Goal: Task Accomplishment & Management: Complete application form

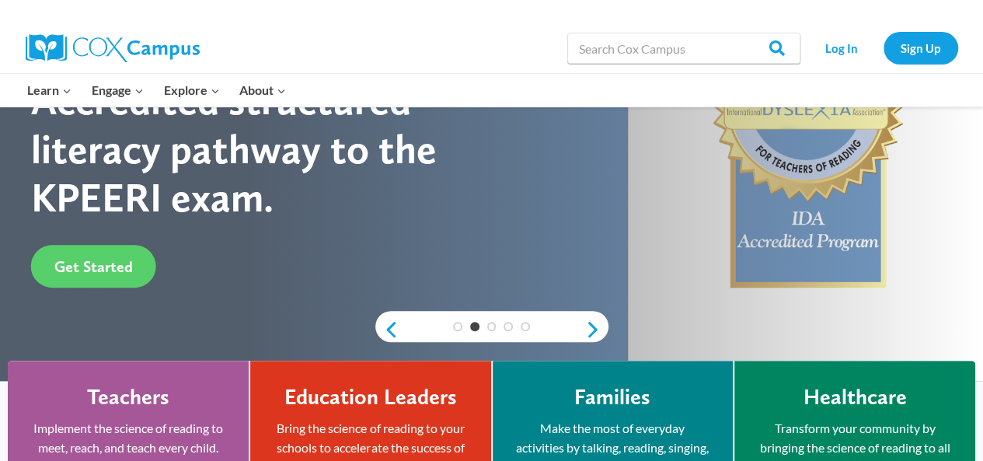
scroll to position [200, 0]
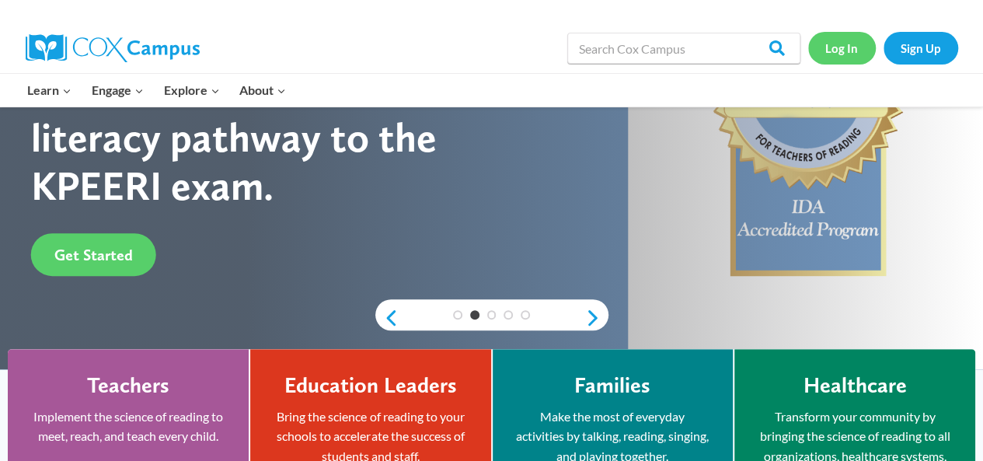
click at [822, 49] on link "Log In" at bounding box center [842, 48] width 68 height 32
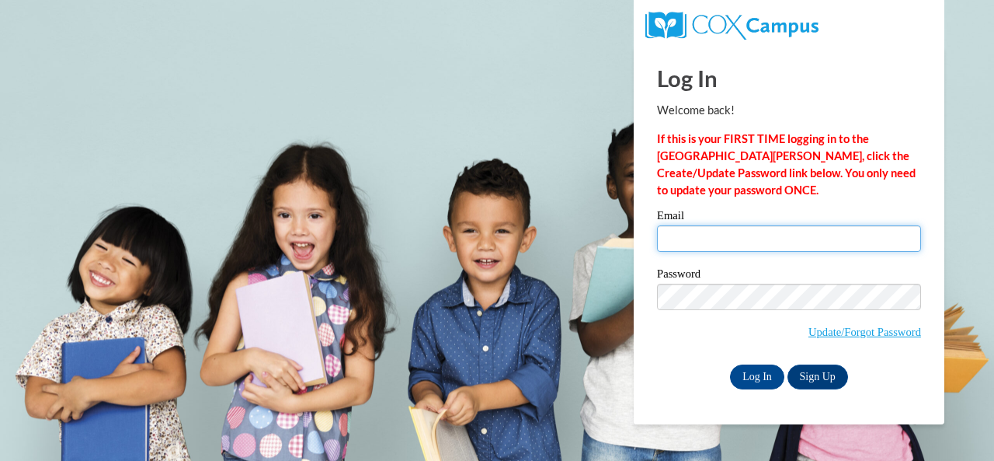
click at [730, 244] on input "Email" at bounding box center [789, 238] width 264 height 26
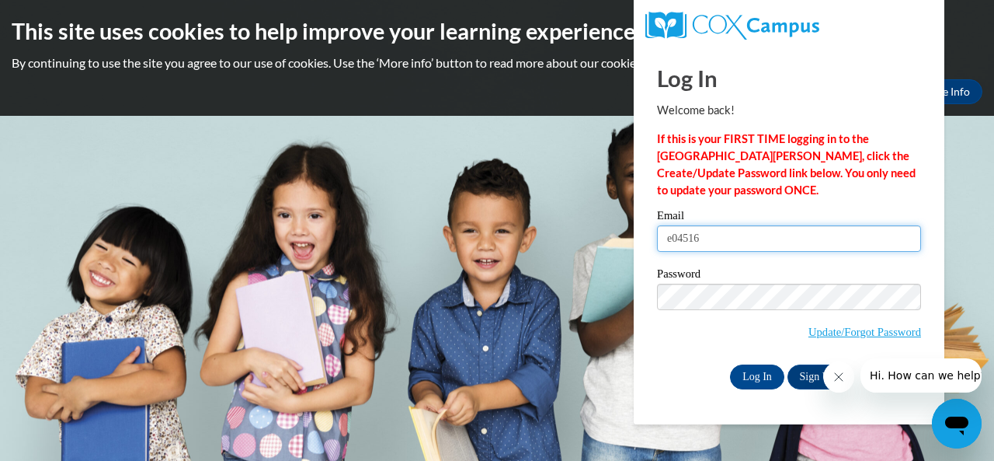
type input "[EMAIL_ADDRESS][DOMAIN_NAME]"
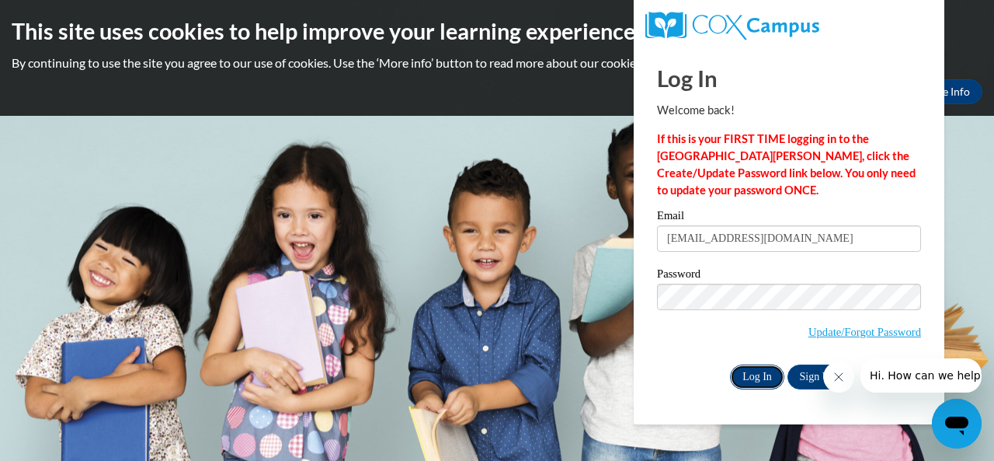
click at [756, 365] on input "Log In" at bounding box center [757, 376] width 54 height 25
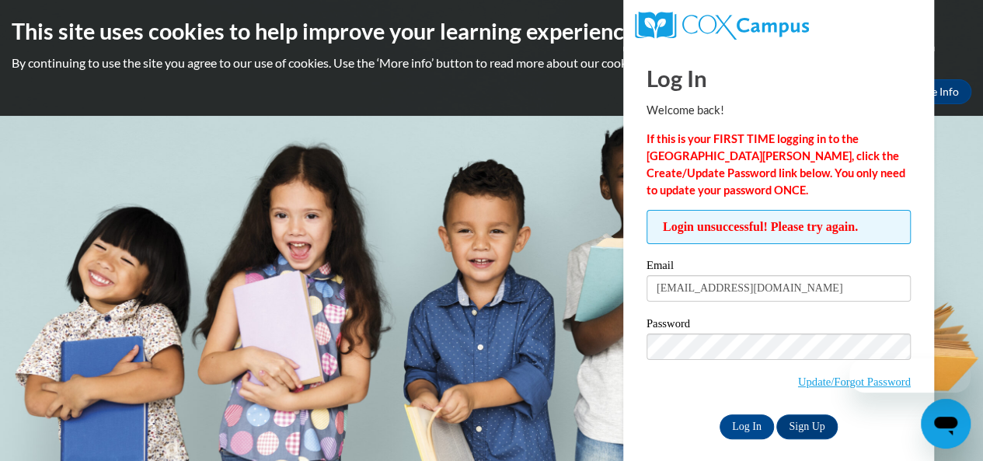
click at [712, 379] on span "Update/Forgot Password" at bounding box center [778, 365] width 264 height 64
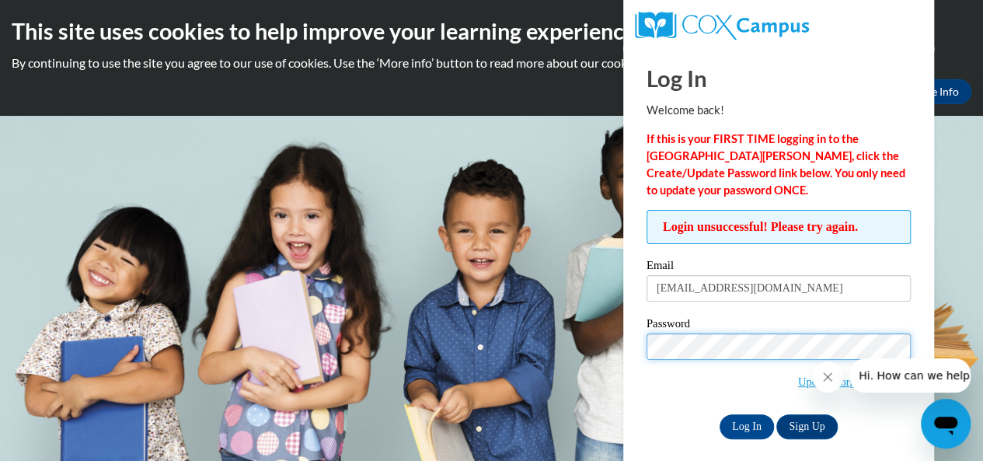
click at [719, 414] on input "Log In" at bounding box center [746, 426] width 54 height 25
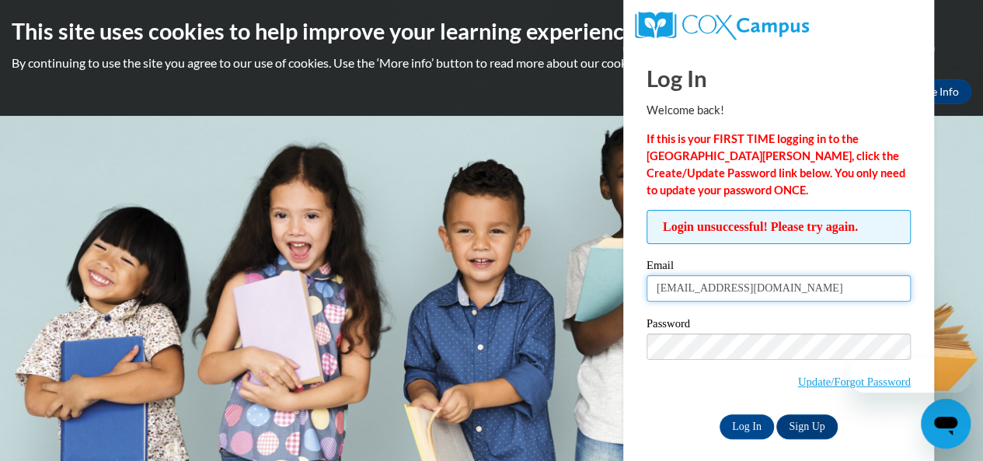
drag, startPoint x: 696, startPoint y: 290, endPoint x: 629, endPoint y: 285, distance: 67.8
click at [629, 285] on div "Log In Welcome back! If this is your FIRST TIME logging in to the [GEOGRAPHIC_D…" at bounding box center [778, 260] width 334 height 427
type input "[EMAIL_ADDRESS][DOMAIN_NAME]"
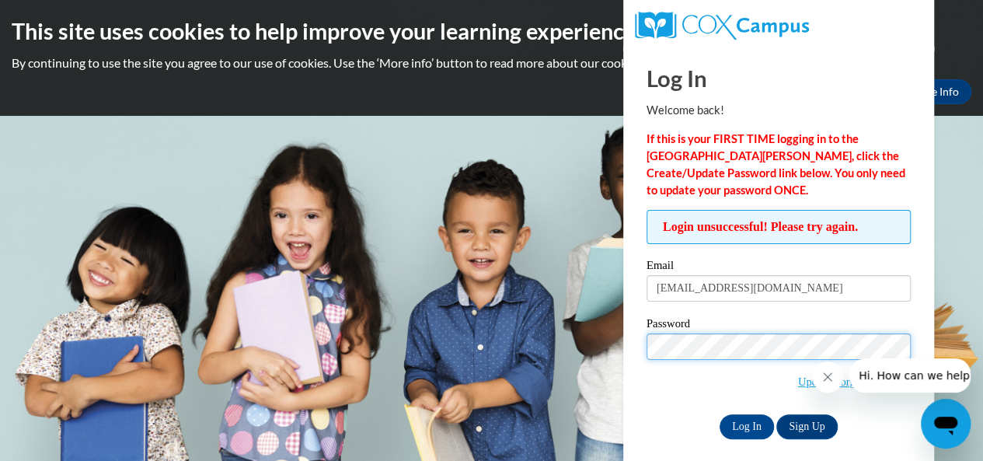
click at [719, 414] on input "Log In" at bounding box center [746, 426] width 54 height 25
click at [798, 377] on link "Update/Forgot Password" at bounding box center [854, 381] width 113 height 12
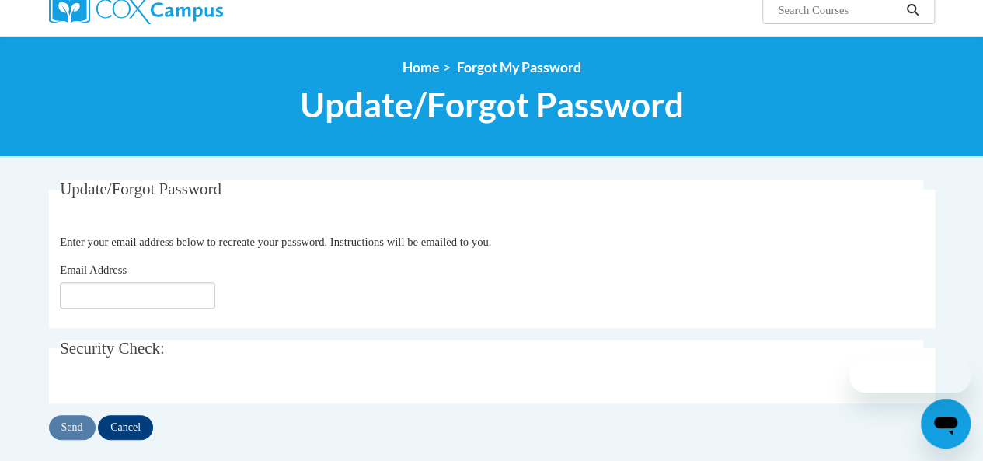
scroll to position [132, 0]
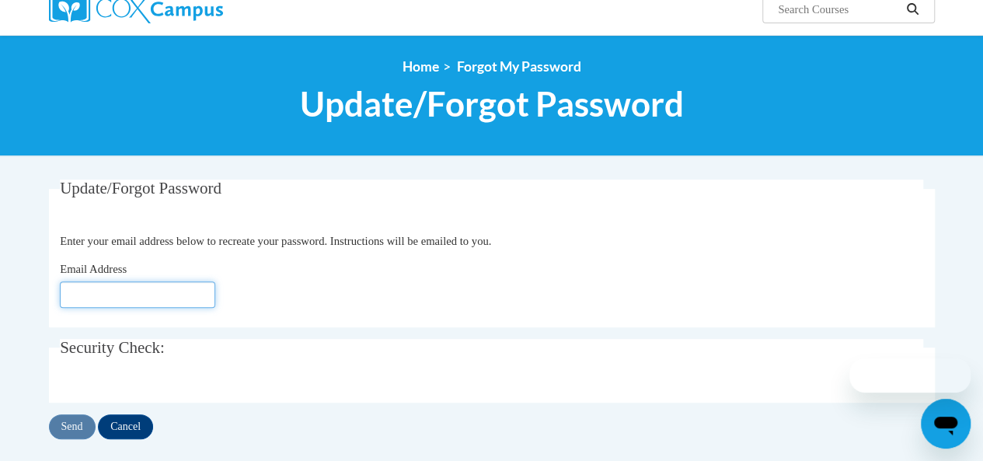
click at [182, 303] on input "Email Address" at bounding box center [137, 294] width 155 height 26
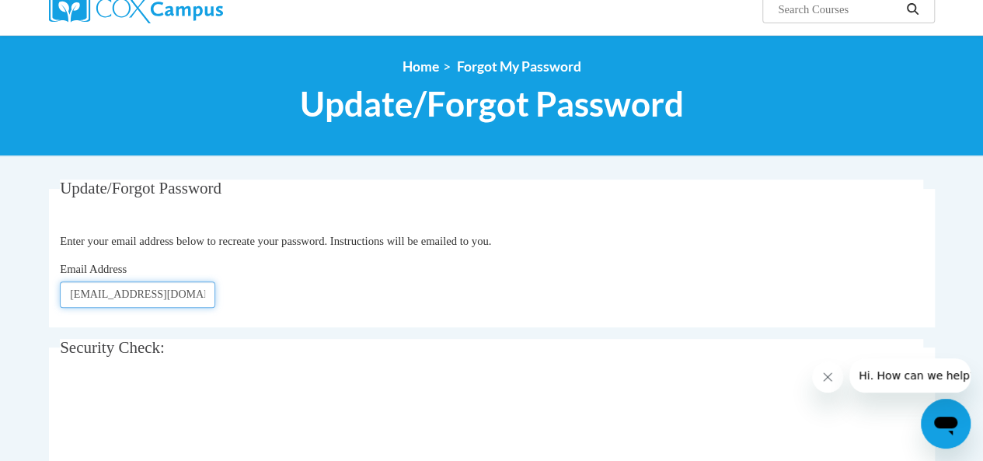
scroll to position [0, 14]
type input "e045165@muscogee.k12.ga.us"
click button "Refresh captcha" at bounding box center [0, 0] width 0 height 0
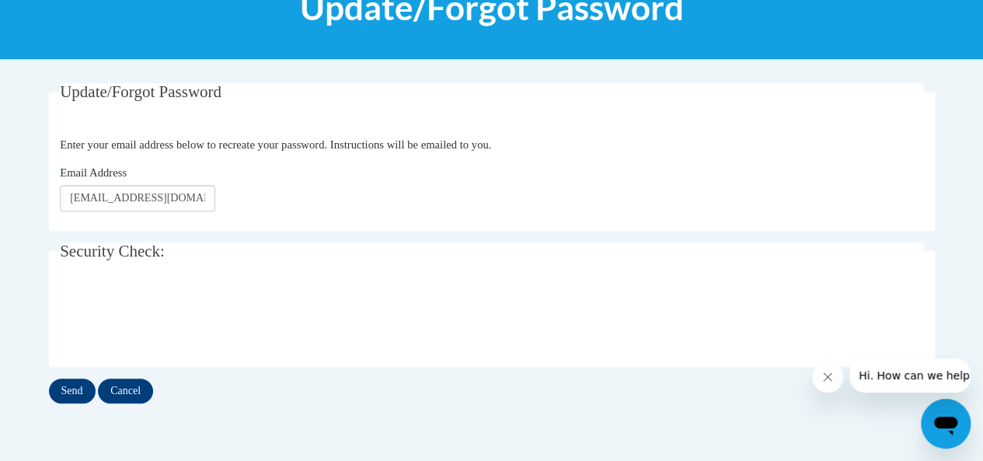
scroll to position [228, 0]
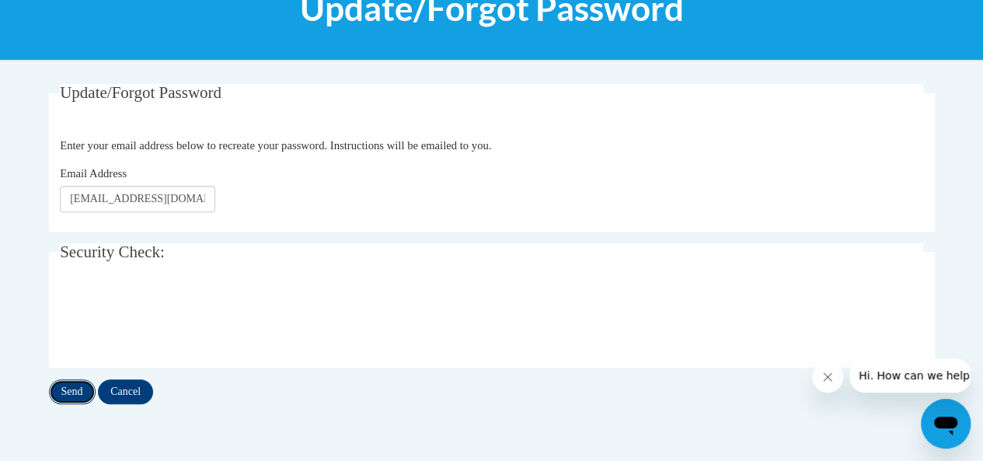
click at [68, 386] on input "Send" at bounding box center [72, 391] width 47 height 25
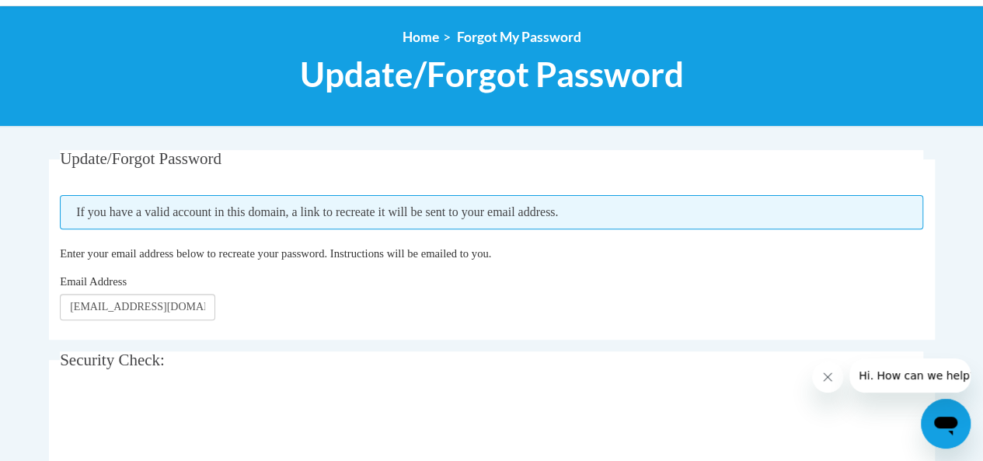
scroll to position [246, 0]
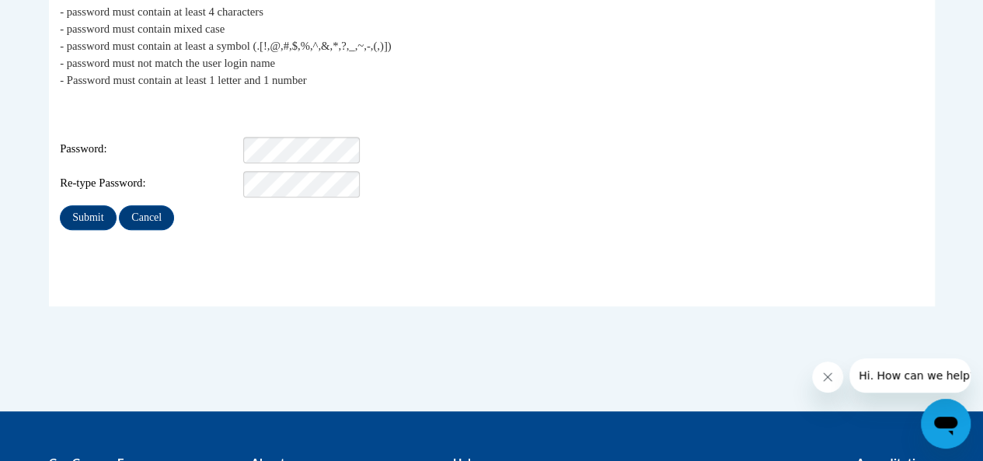
scroll to position [353, 0]
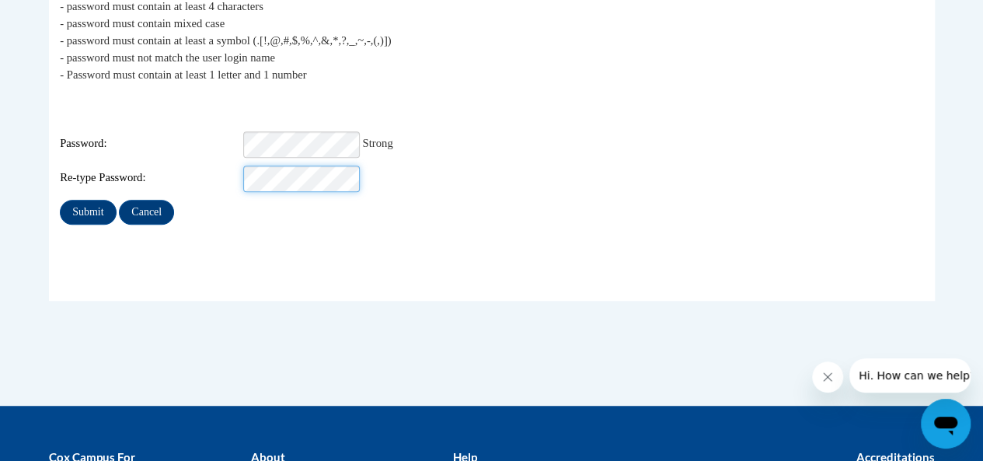
click at [60, 200] on input "Submit" at bounding box center [88, 212] width 56 height 25
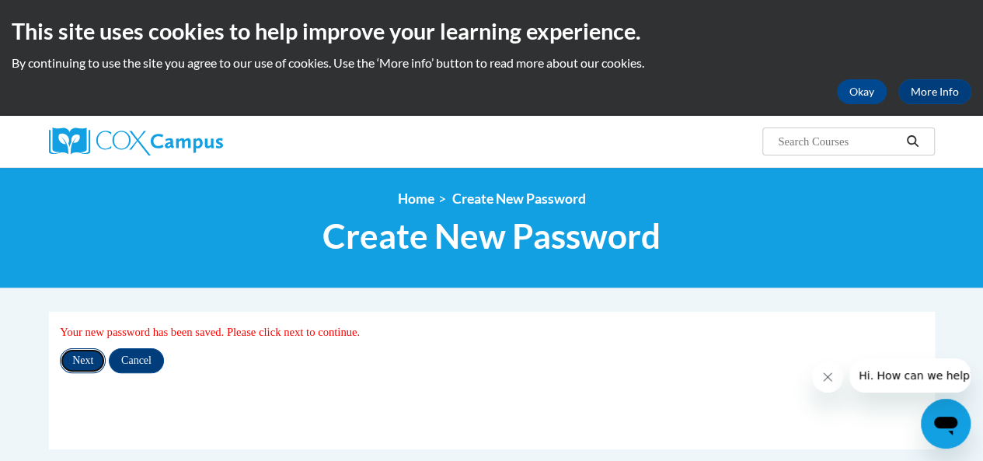
click at [87, 358] on input "Next" at bounding box center [83, 360] width 46 height 25
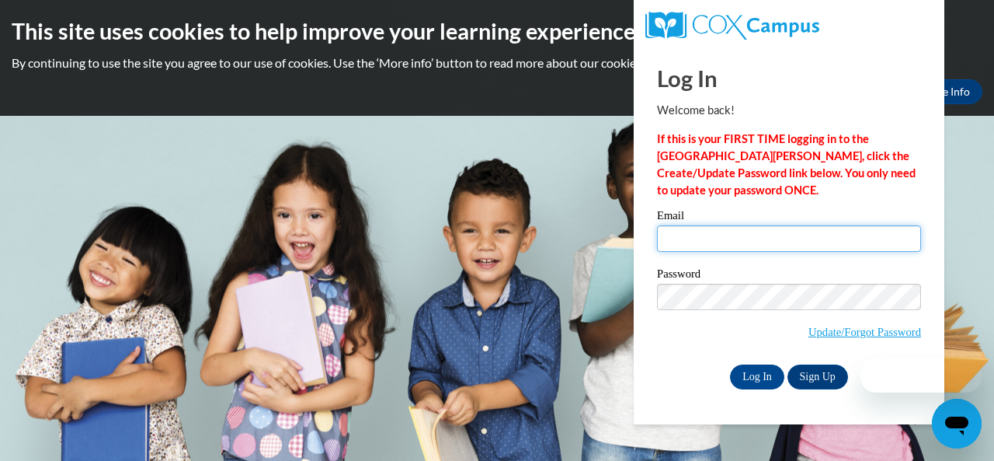
type input "[EMAIL_ADDRESS][DOMAIN_NAME]"
click at [670, 249] on input "e045165@muscogee.k12.ga.us" at bounding box center [789, 238] width 264 height 26
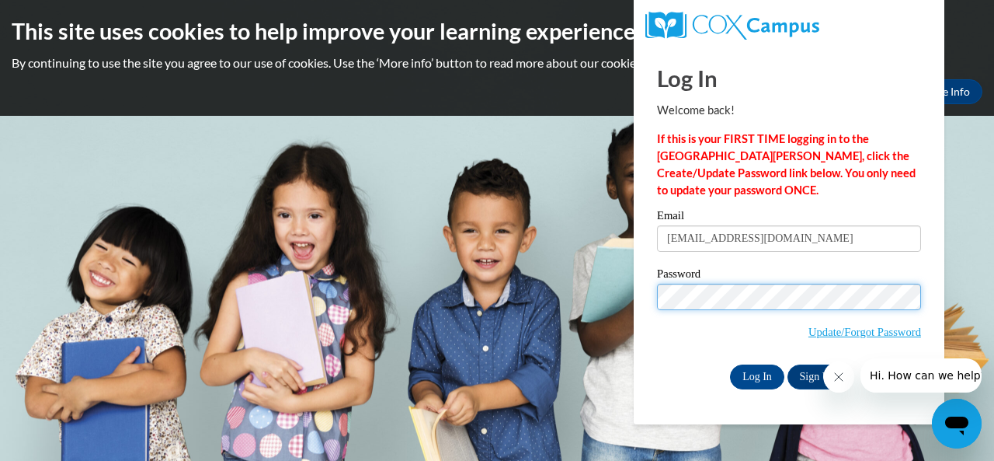
click at [730, 364] on input "Log In" at bounding box center [757, 376] width 54 height 25
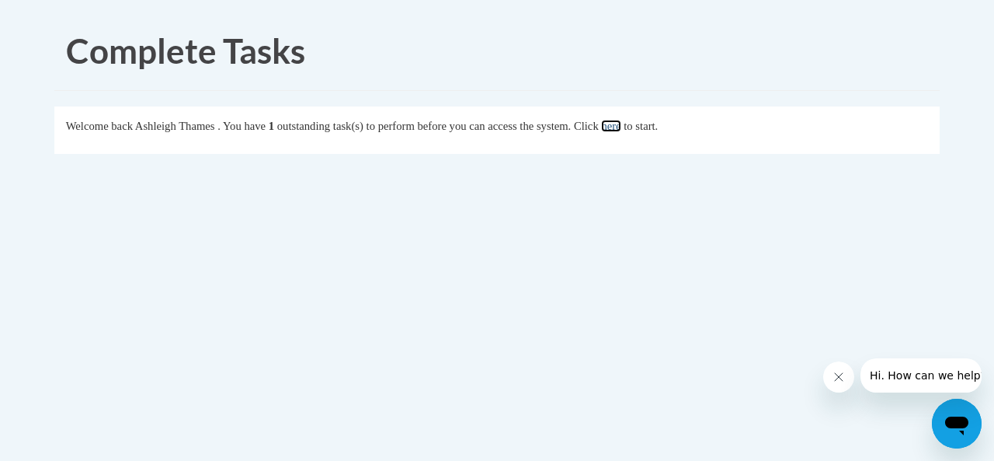
click at [621, 128] on link "here" at bounding box center [610, 126] width 19 height 12
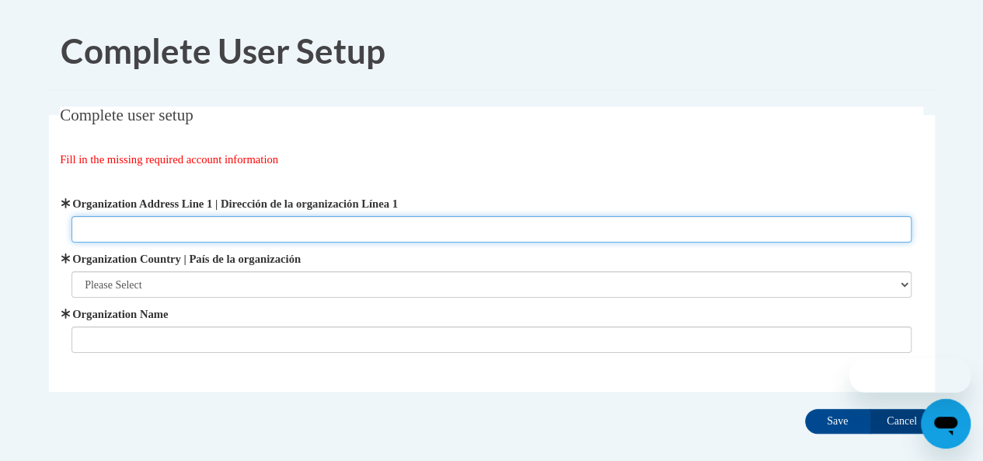
click at [458, 242] on input "Organization Address Line 1 | Dirección de la organización Línea 1" at bounding box center [491, 229] width 840 height 26
click at [441, 221] on input "Organization Address Line 1 | Dirección de la organización Línea 1" at bounding box center [491, 229] width 840 height 26
type input "[STREET_ADDRESS]"
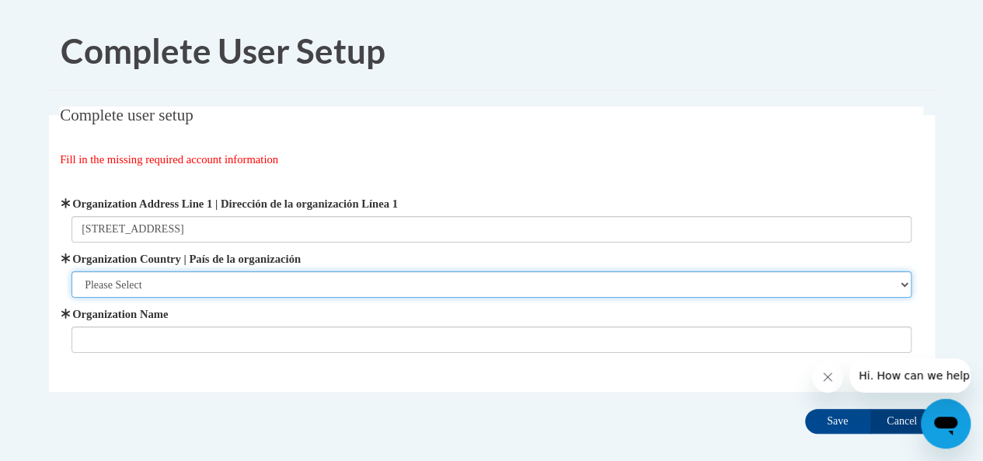
select select "ad49bcad-a171-4b2e-b99c-48b446064914"
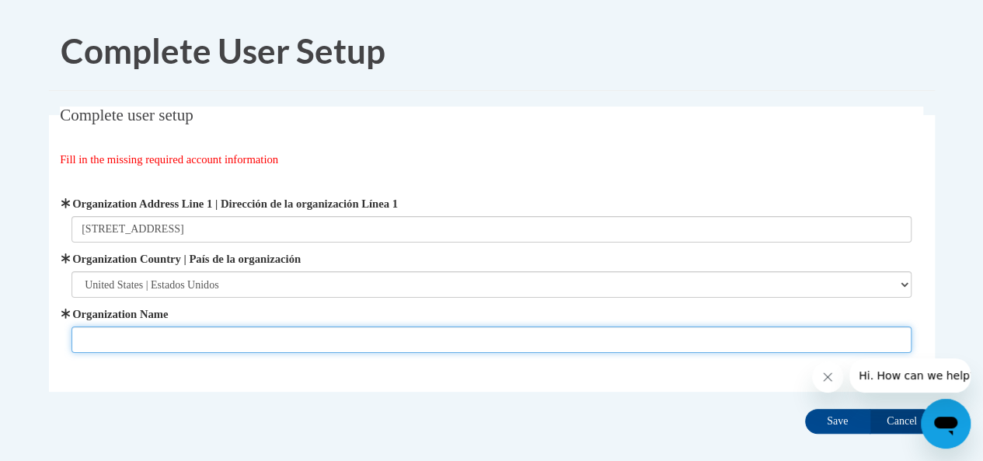
type input "N"
click at [567, 336] on input "[GEOGRAPHIC_DATA]" at bounding box center [491, 339] width 840 height 26
type input "M"
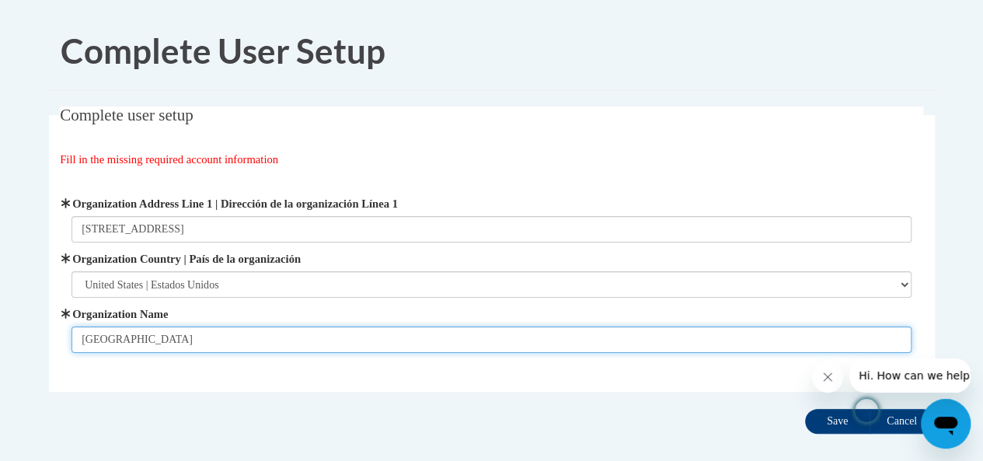
type input "[GEOGRAPHIC_DATA]"
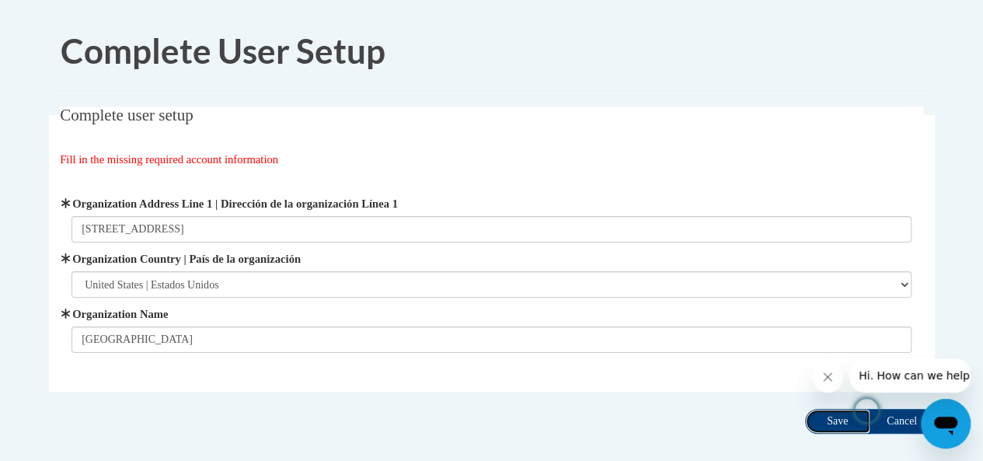
click at [806, 418] on input "Save" at bounding box center [837, 421] width 65 height 25
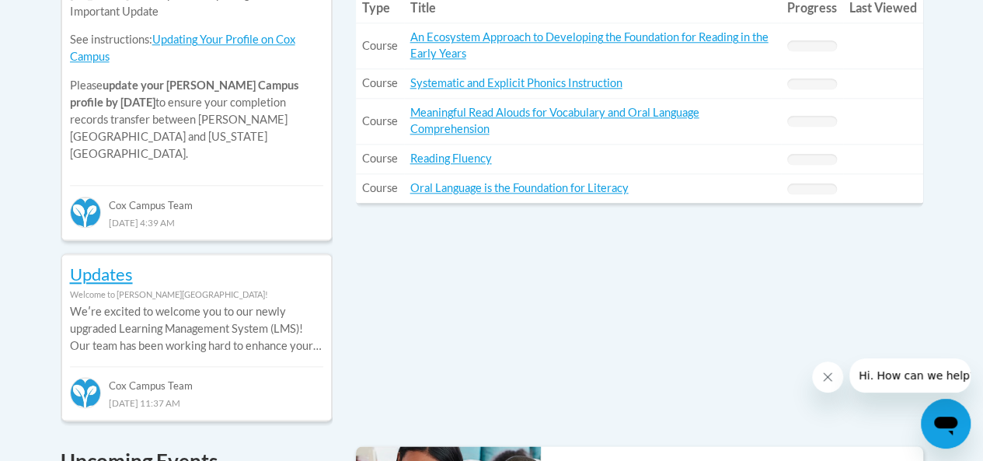
scroll to position [626, 0]
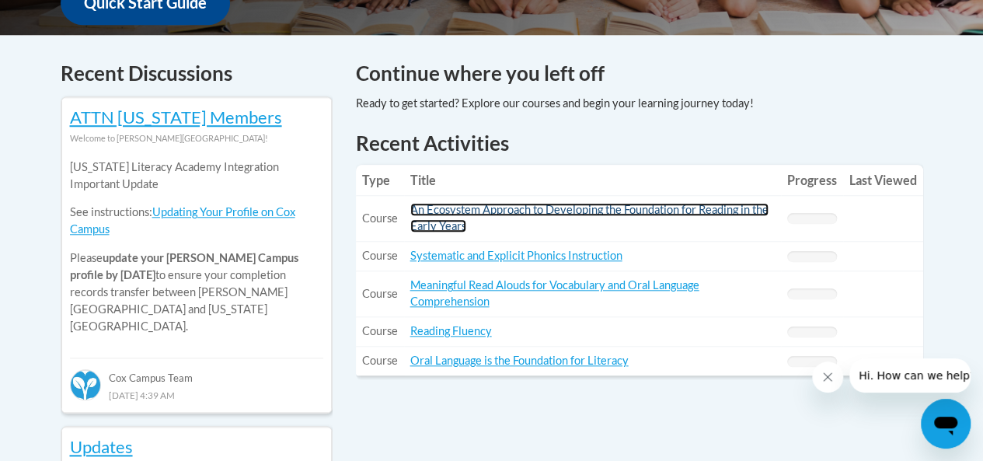
click at [508, 211] on link "An Ecosystem Approach to Developing the Foundation for Reading in the Early Yea…" at bounding box center [589, 218] width 358 height 30
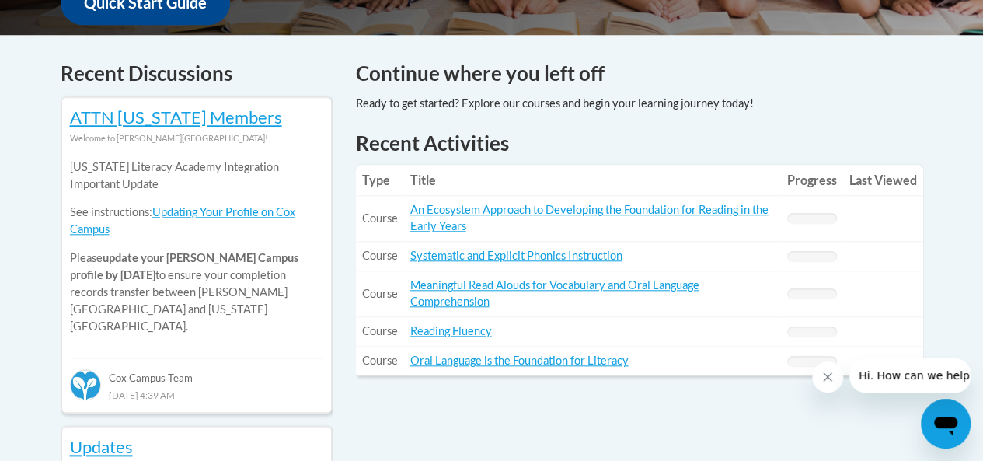
click at [501, 293] on td "Title: Meaningful Read Alouds for Vocabulary and Oral Language Comprehension" at bounding box center [592, 294] width 377 height 46
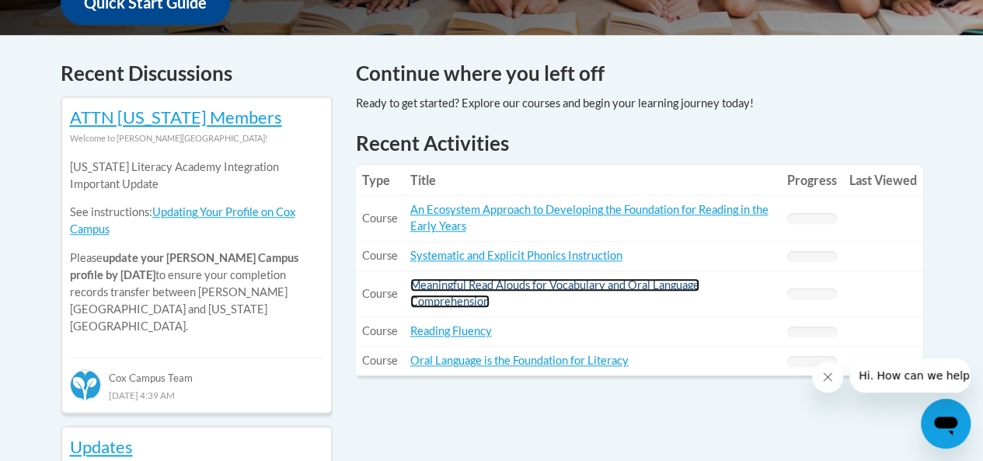
click at [503, 284] on link "Meaningful Read Alouds for Vocabulary and Oral Language Comprehension" at bounding box center [554, 293] width 289 height 30
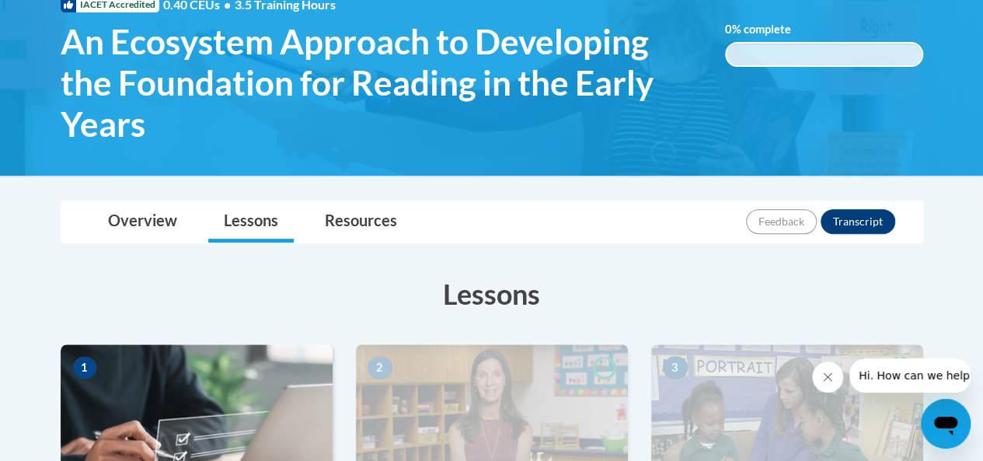
scroll to position [259, 0]
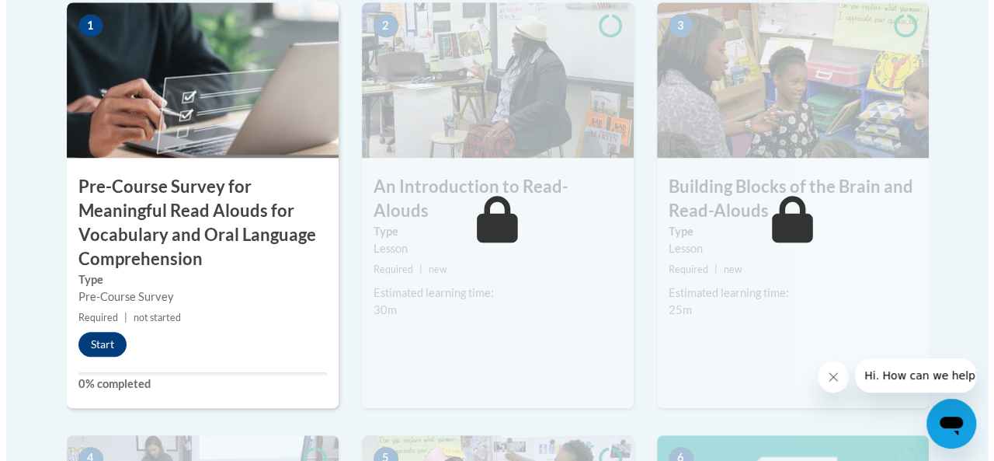
scroll to position [556, 0]
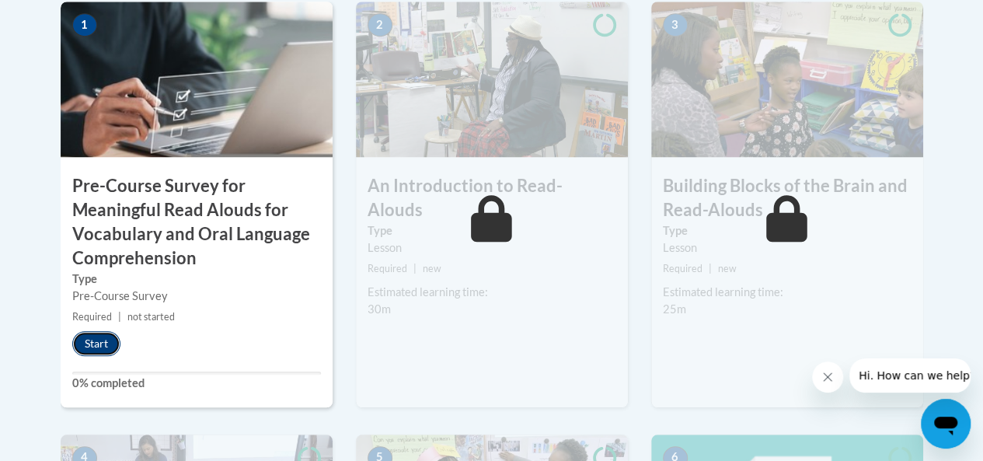
click at [104, 342] on button "Start" at bounding box center [96, 343] width 48 height 25
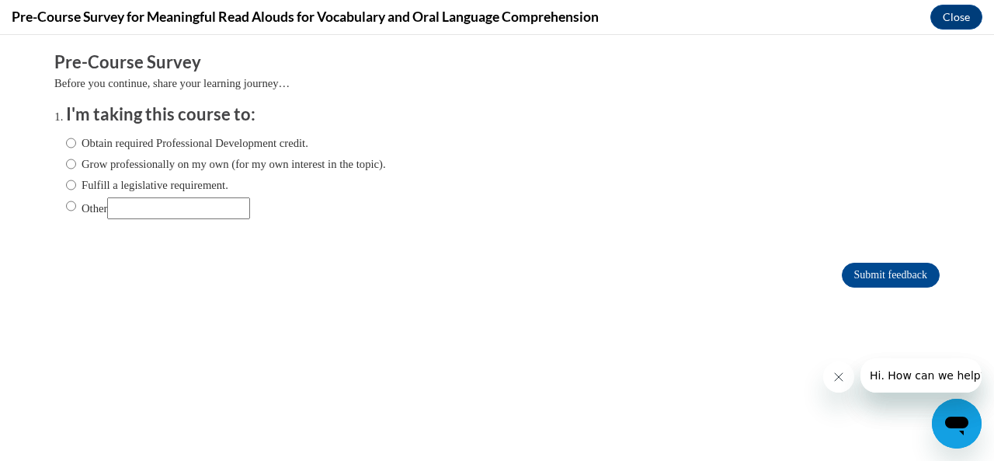
scroll to position [0, 0]
click at [66, 145] on input "Obtain required Professional Development credit." at bounding box center [71, 142] width 10 height 17
radio input "true"
click at [66, 182] on input "Fulfill a legislative requirement." at bounding box center [71, 184] width 10 height 17
radio input "true"
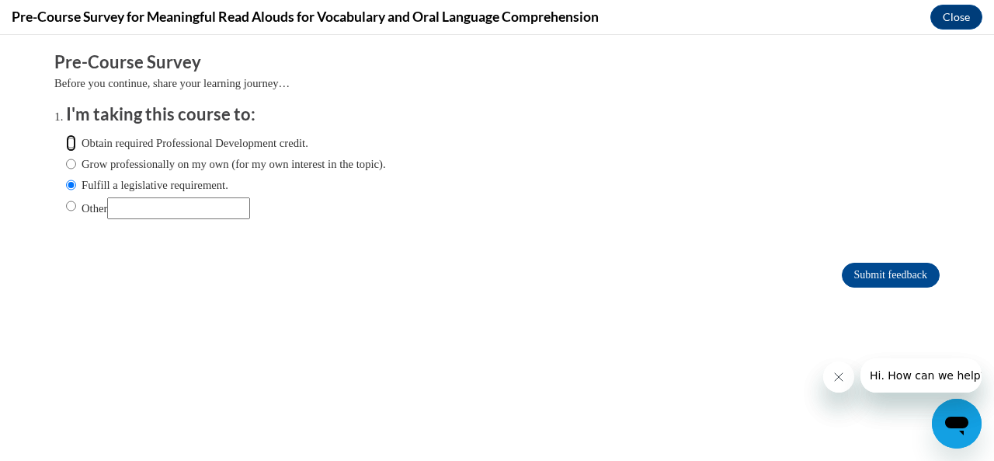
click at [66, 141] on input "Obtain required Professional Development credit." at bounding box center [71, 142] width 10 height 17
radio input "true"
click at [66, 206] on input "Other" at bounding box center [71, 205] width 10 height 17
radio input "true"
click at [155, 210] on input "Other" at bounding box center [178, 208] width 143 height 22
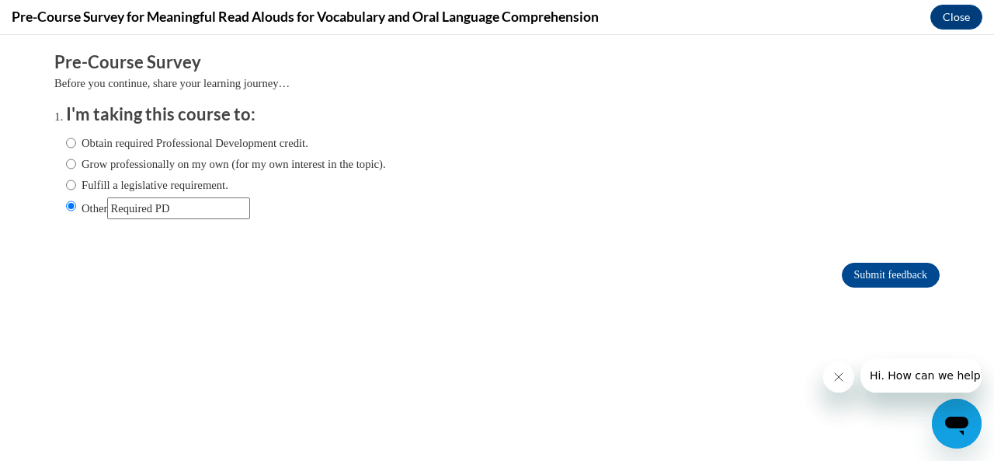
type input "Required PD"
click at [66, 147] on input "Obtain required Professional Development credit." at bounding box center [71, 142] width 10 height 17
radio input "true"
click at [163, 210] on input "Other" at bounding box center [178, 208] width 143 height 22
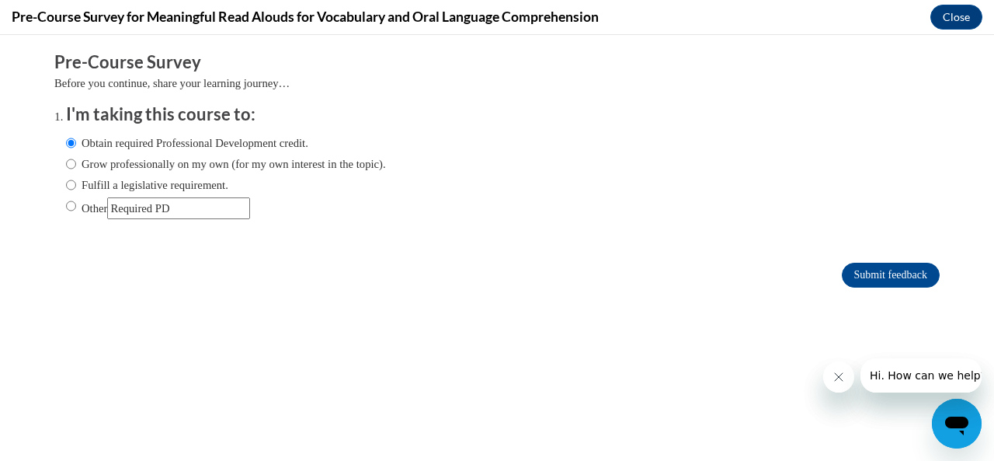
click at [163, 210] on input "Other" at bounding box center [178, 208] width 143 height 22
click at [890, 270] on input "Submit feedback" at bounding box center [891, 275] width 98 height 25
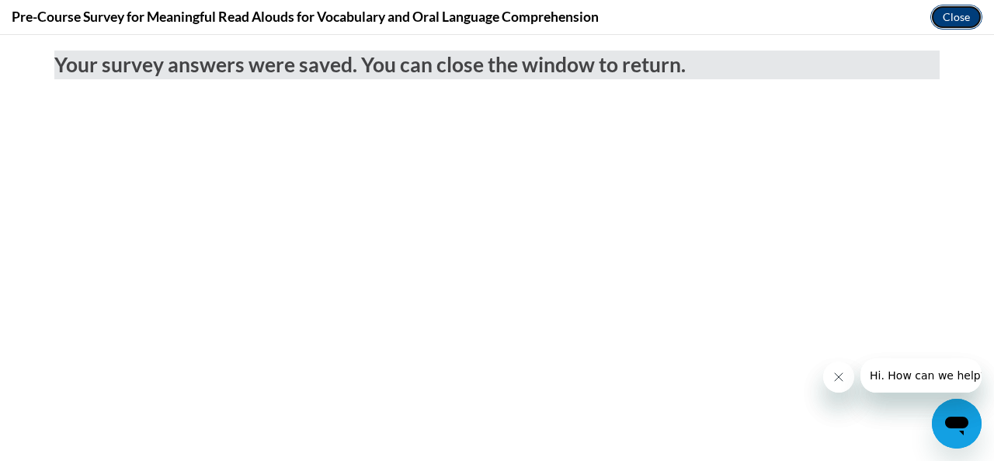
click at [954, 5] on button "Close" at bounding box center [957, 17] width 52 height 25
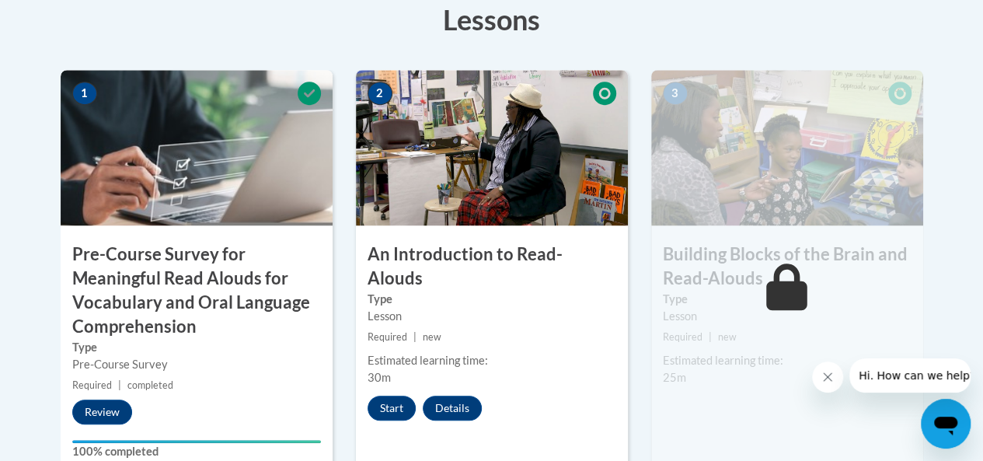
scroll to position [489, 0]
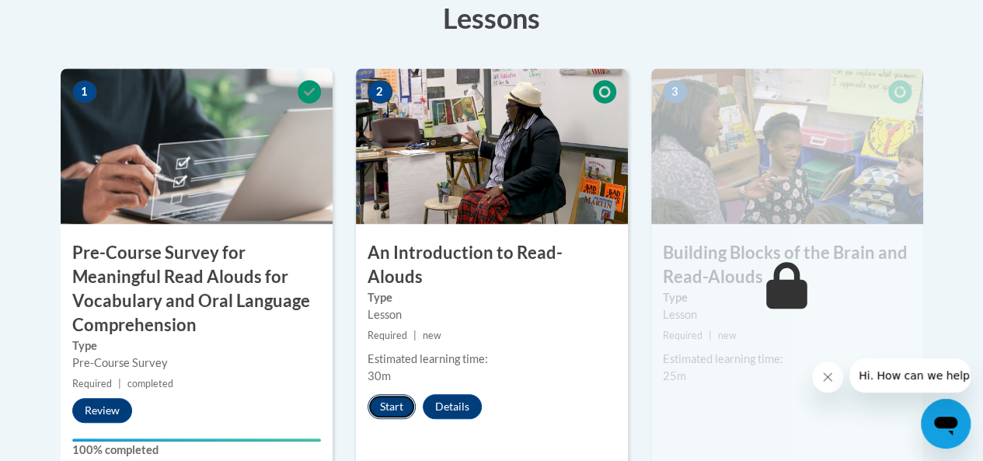
click at [397, 394] on button "Start" at bounding box center [391, 406] width 48 height 25
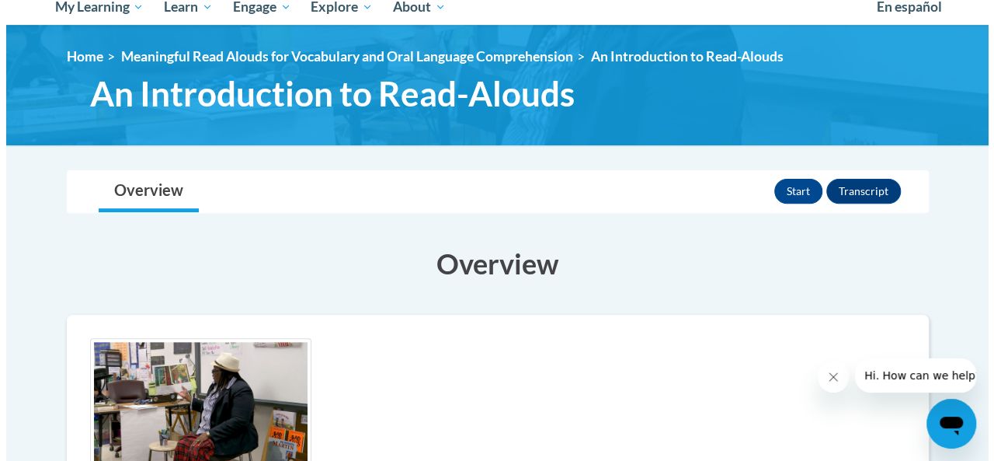
scroll to position [155, 0]
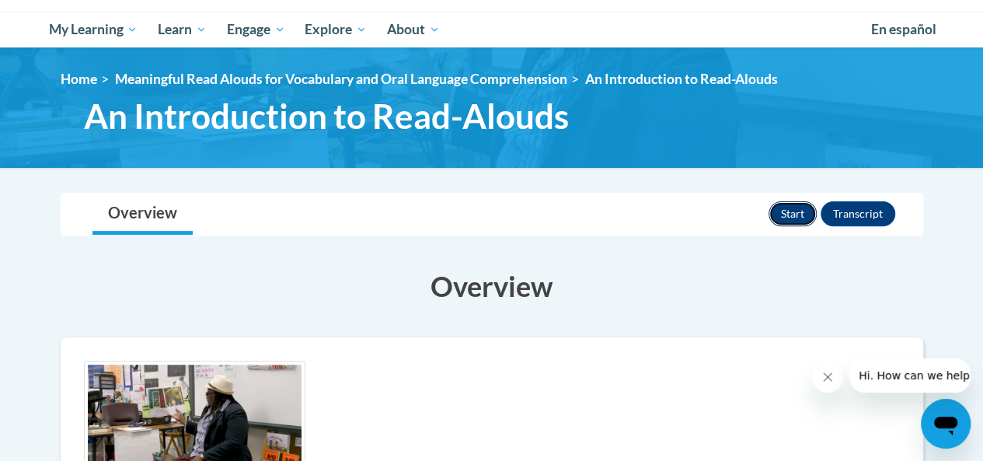
click at [789, 214] on button "Start" at bounding box center [792, 213] width 48 height 25
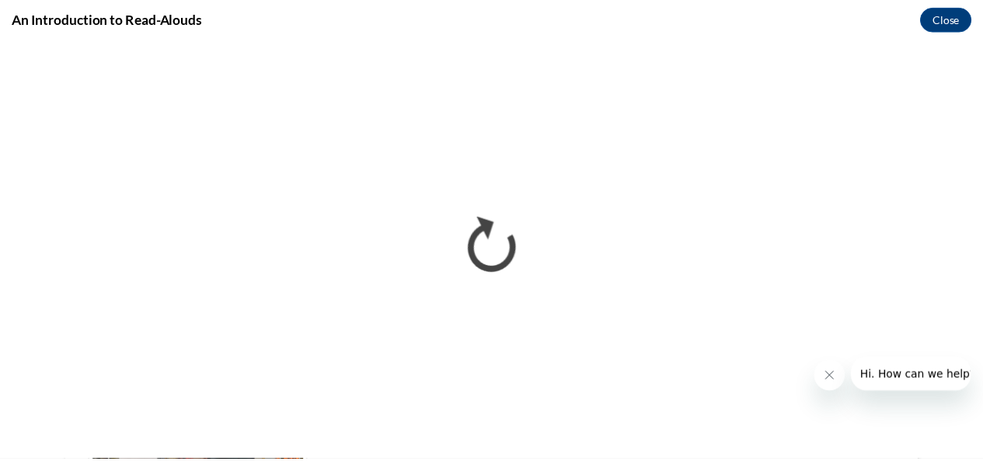
scroll to position [0, 0]
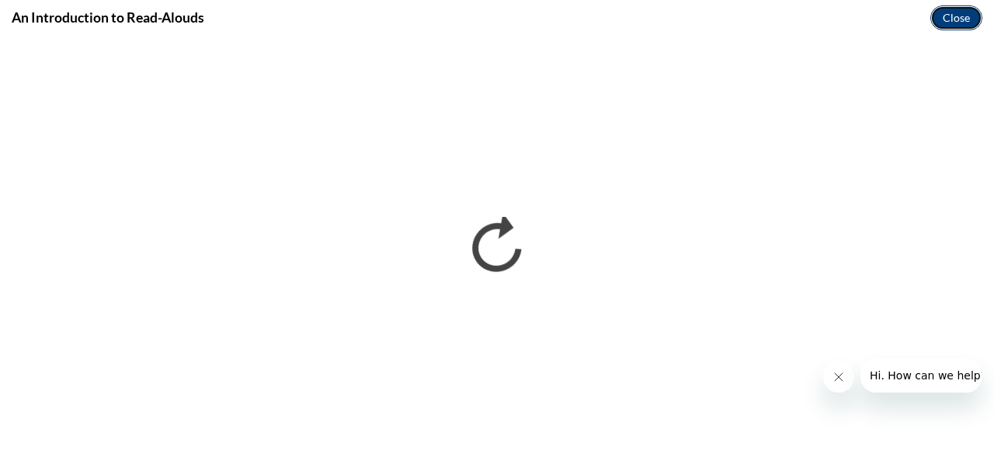
click at [952, 26] on button "Close" at bounding box center [957, 17] width 52 height 25
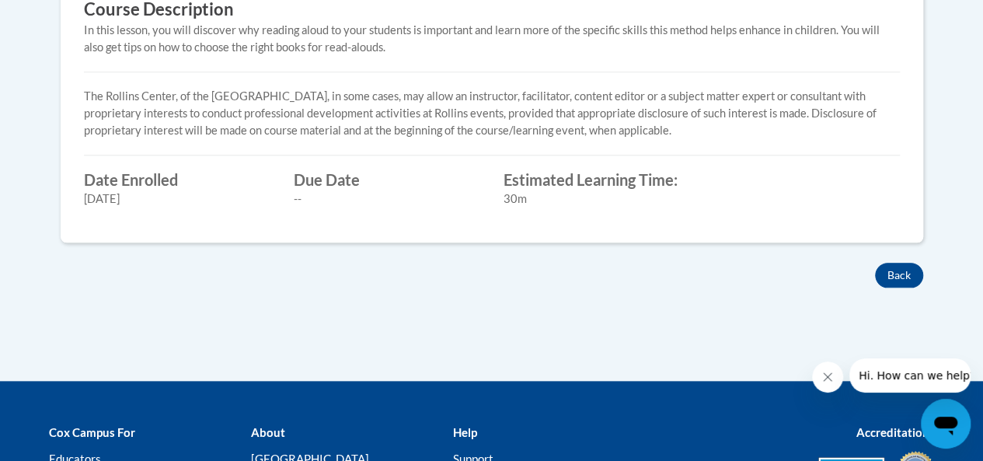
scroll to position [684, 0]
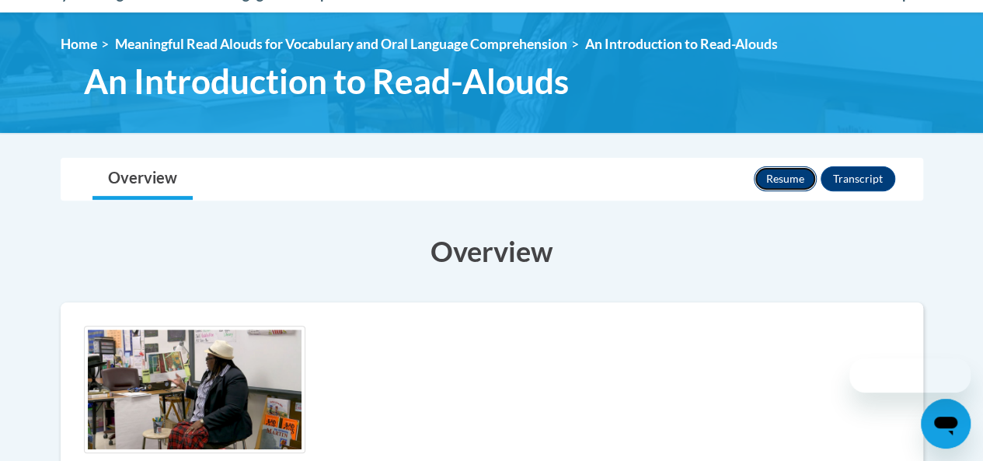
click at [797, 183] on button "Resume" at bounding box center [785, 178] width 63 height 25
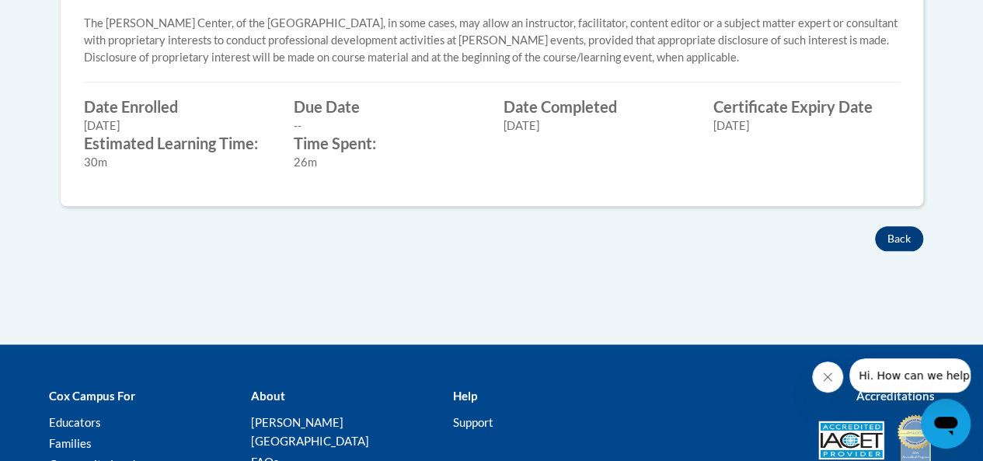
scroll to position [818, 0]
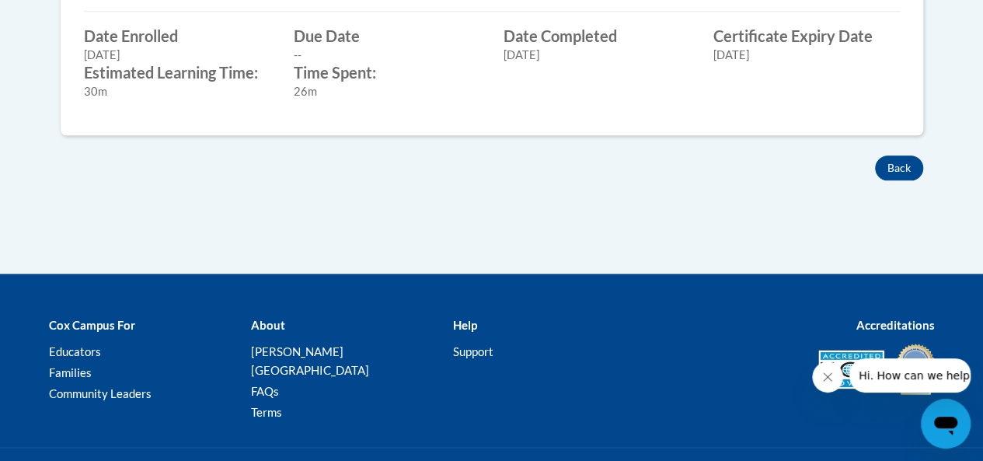
click at [903, 160] on button "Back" at bounding box center [899, 167] width 48 height 25
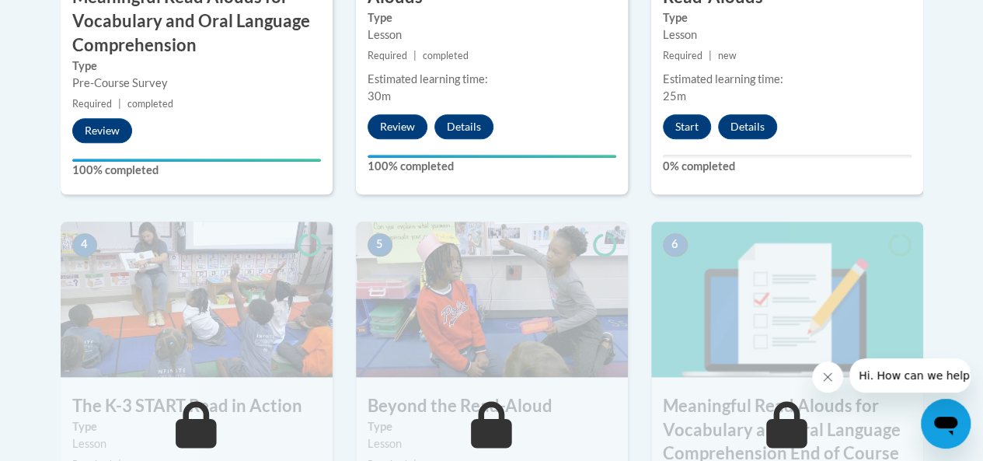
scroll to position [698, 0]
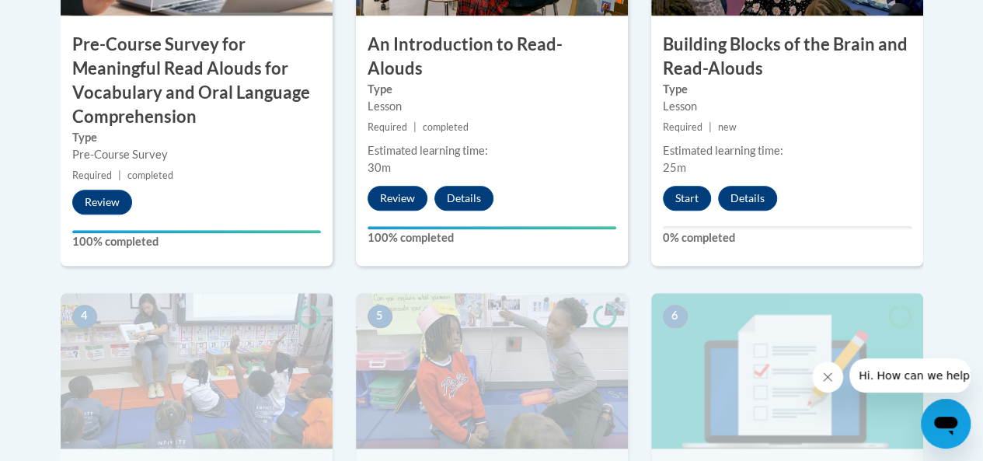
click at [684, 211] on div "3 Building Blocks of the Brain and Read-Alouds Type Lesson Required | new Estim…" at bounding box center [787, 63] width 272 height 406
click at [679, 197] on button "Start" at bounding box center [687, 198] width 48 height 25
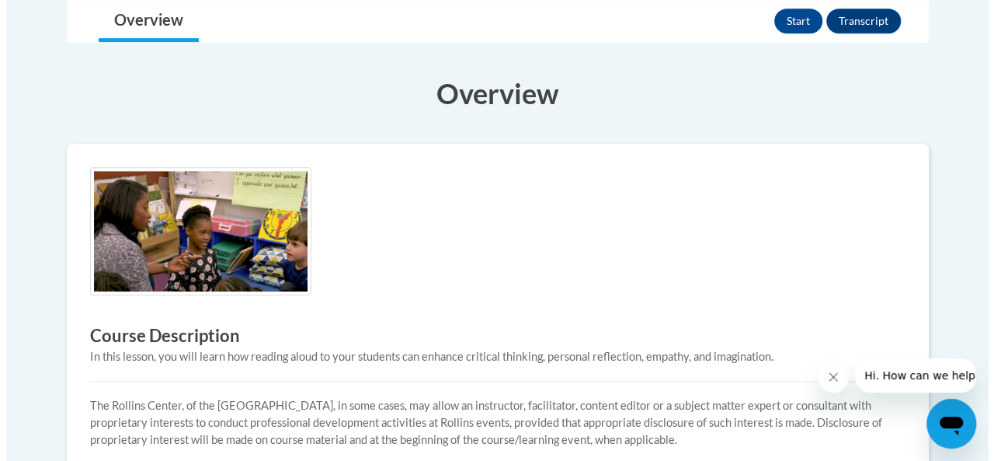
scroll to position [377, 0]
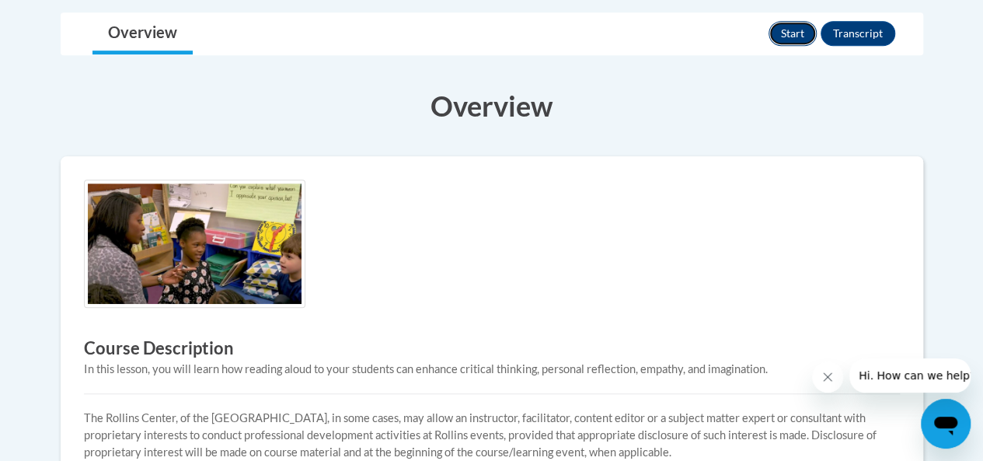
click at [791, 29] on button "Start" at bounding box center [792, 33] width 48 height 25
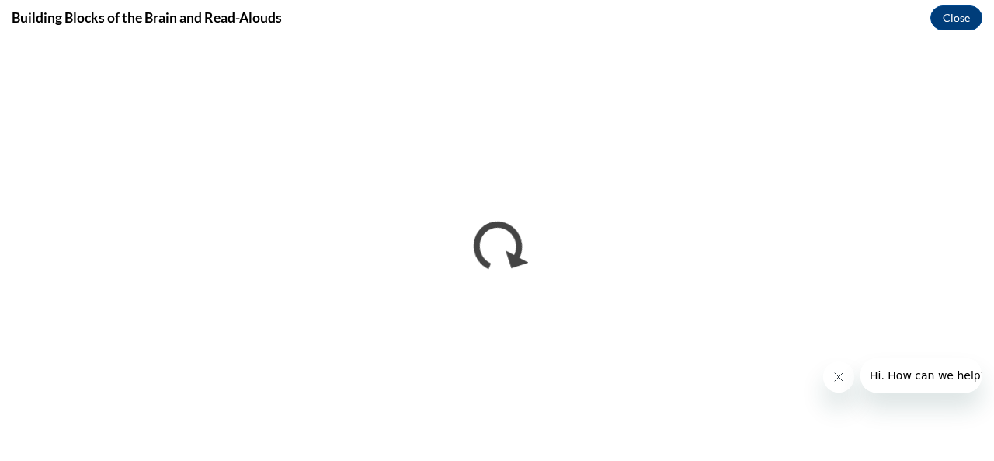
scroll to position [0, 0]
